Goal: Information Seeking & Learning: Understand process/instructions

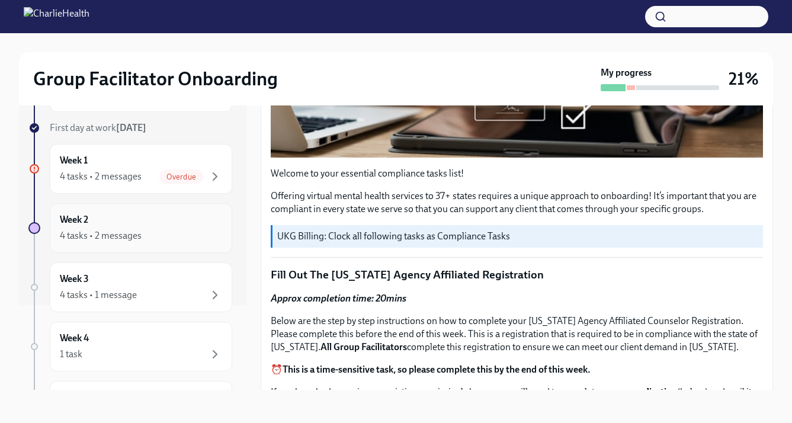
scroll to position [85, 0]
click at [173, 221] on div "Week 2 4 tasks • 2 messages" at bounding box center [141, 228] width 162 height 30
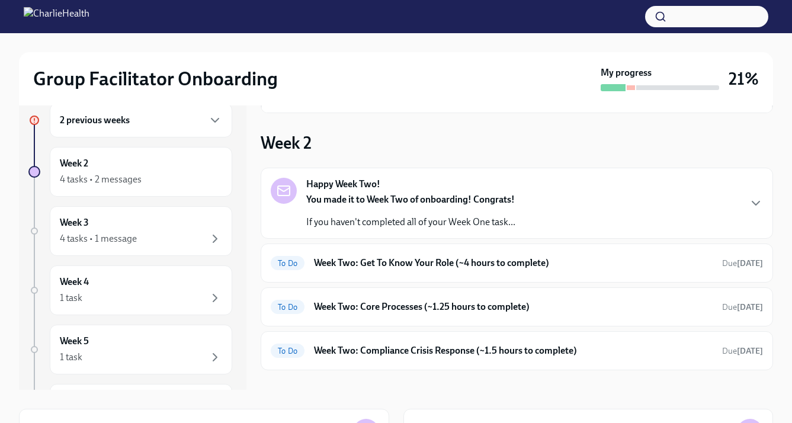
scroll to position [123, 0]
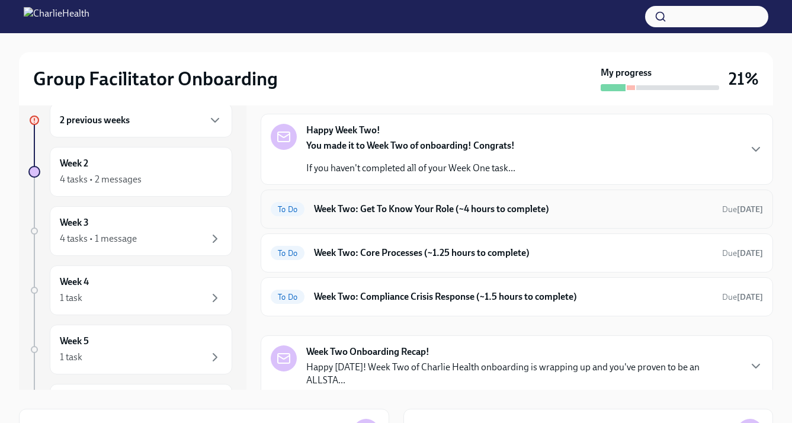
click at [364, 205] on h6 "Week Two: Get To Know Your Role (~4 hours to complete)" at bounding box center [513, 209] width 399 height 13
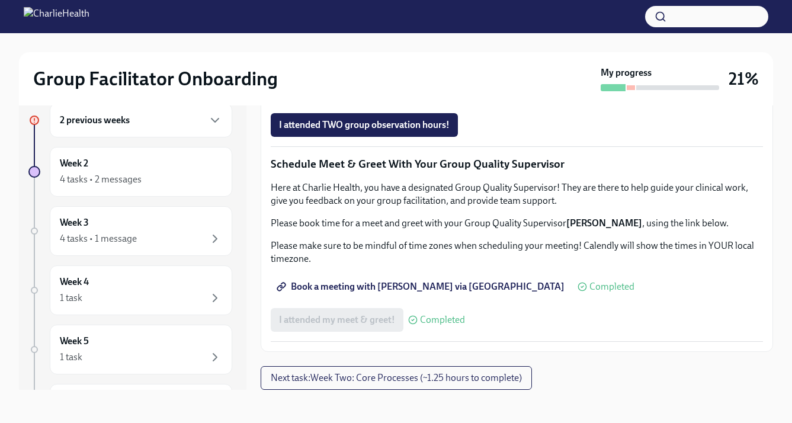
scroll to position [1012, 0]
click at [395, 98] on span "Complete this form to schedule your observations" at bounding box center [387, 92] width 216 height 12
click at [390, 65] on span "Group Observation Instructions" at bounding box center [350, 59] width 142 height 12
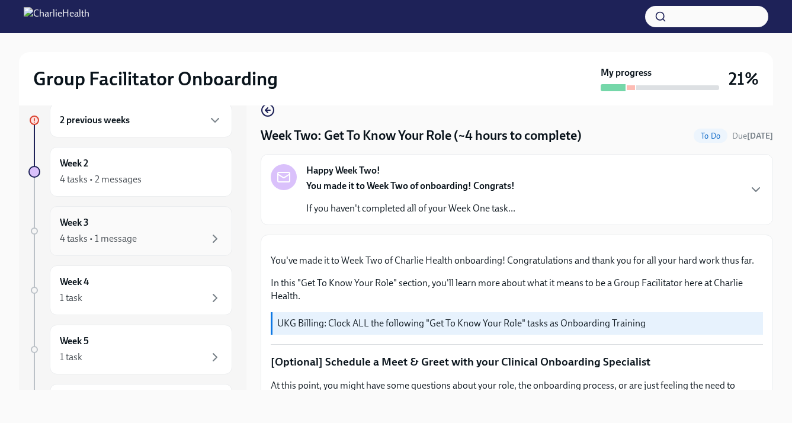
scroll to position [0, 0]
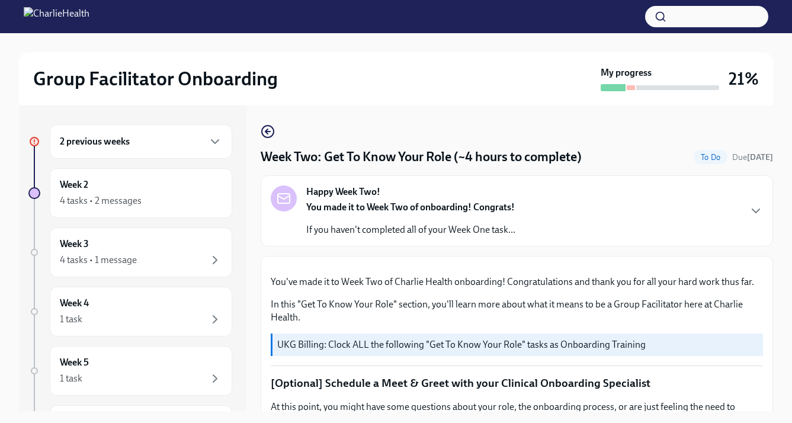
click at [200, 143] on div "2 previous weeks" at bounding box center [141, 141] width 162 height 14
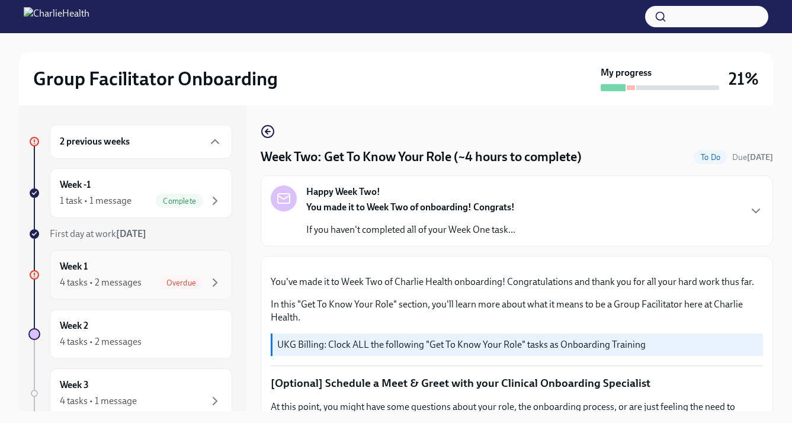
click at [163, 270] on div "Week 1 4 tasks • 2 messages Overdue" at bounding box center [141, 275] width 162 height 30
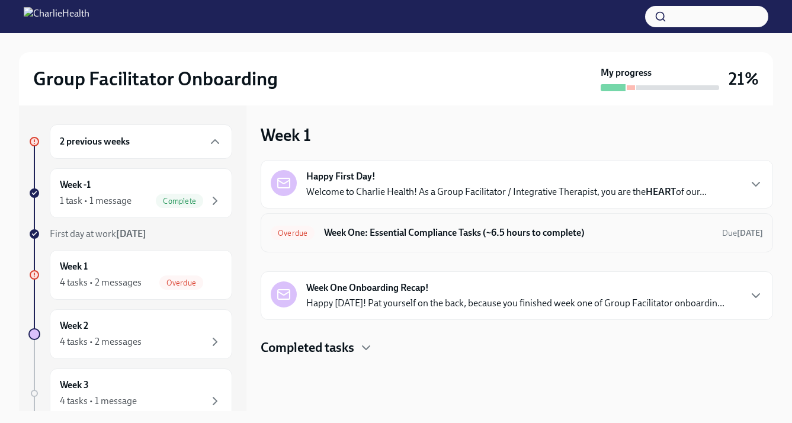
click at [357, 241] on div "Overdue Week One: Essential Compliance Tasks (~6.5 hours to complete) Due [DATE]" at bounding box center [517, 232] width 492 height 19
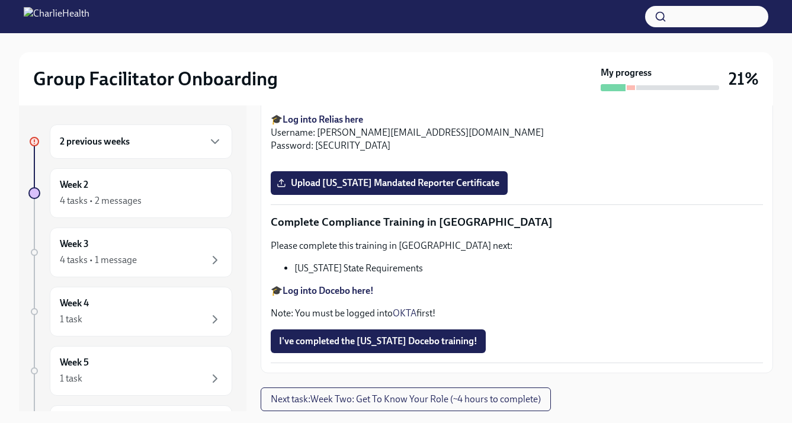
scroll to position [2652, 0]
click at [332, 289] on strong "Log into Docebo here!" at bounding box center [328, 290] width 91 height 11
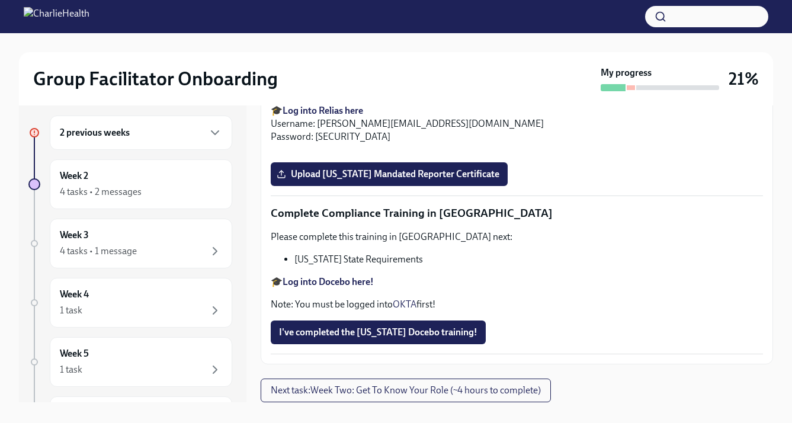
scroll to position [21, 0]
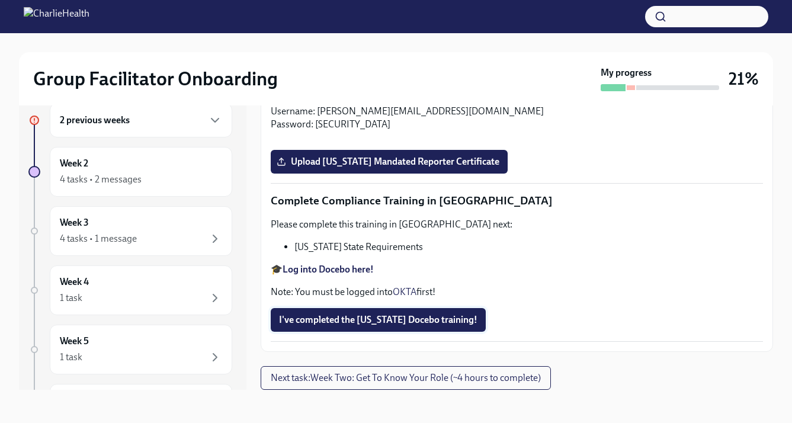
click at [361, 322] on span "I've completed the [US_STATE] Docebo training!" at bounding box center [378, 320] width 198 height 12
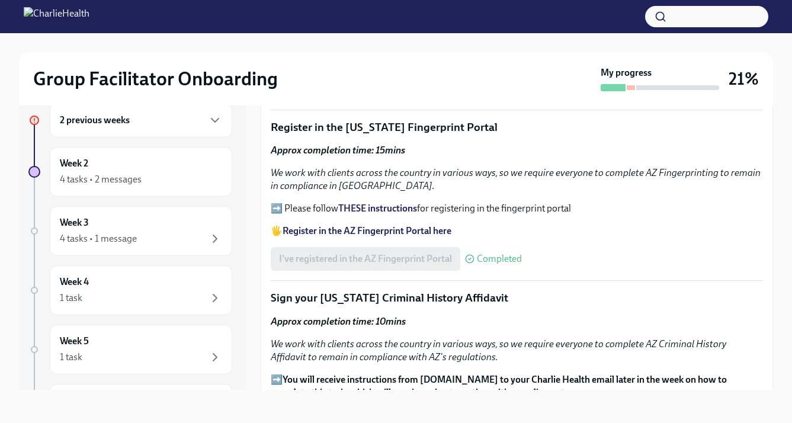
scroll to position [1070, 0]
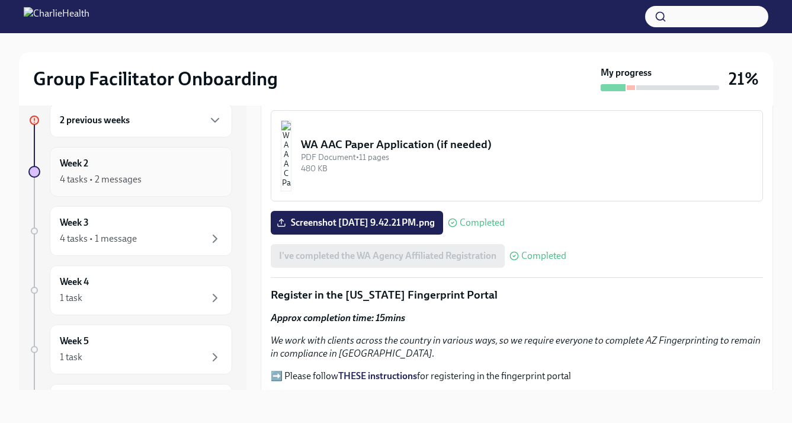
click at [142, 163] on div "Week 2 4 tasks • 2 messages" at bounding box center [141, 172] width 162 height 30
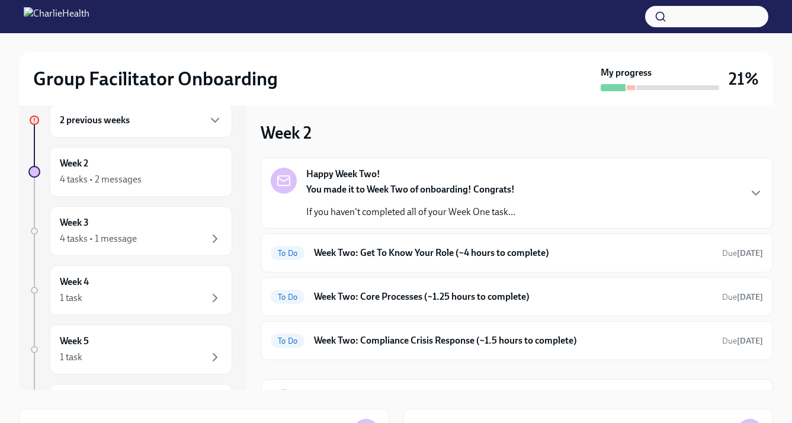
scroll to position [81, 0]
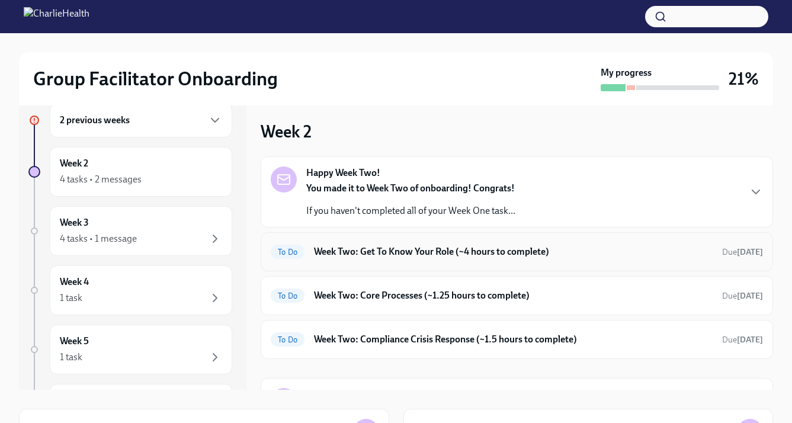
click at [335, 251] on h6 "Week Two: Get To Know Your Role (~4 hours to complete)" at bounding box center [513, 251] width 399 height 13
